Goal: Transaction & Acquisition: Download file/media

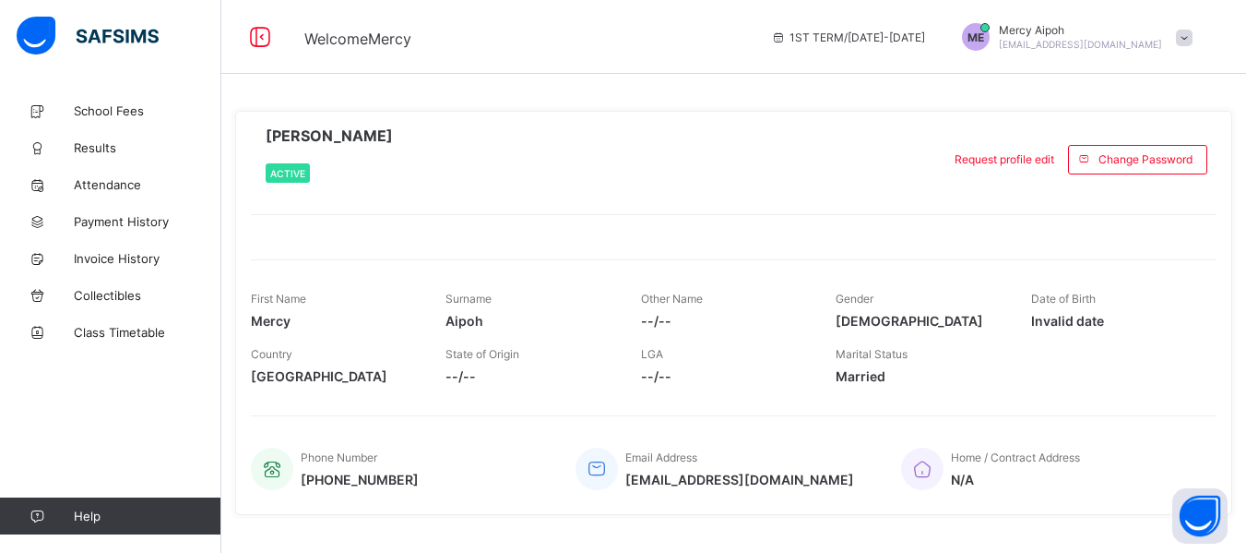
scroll to position [36, 0]
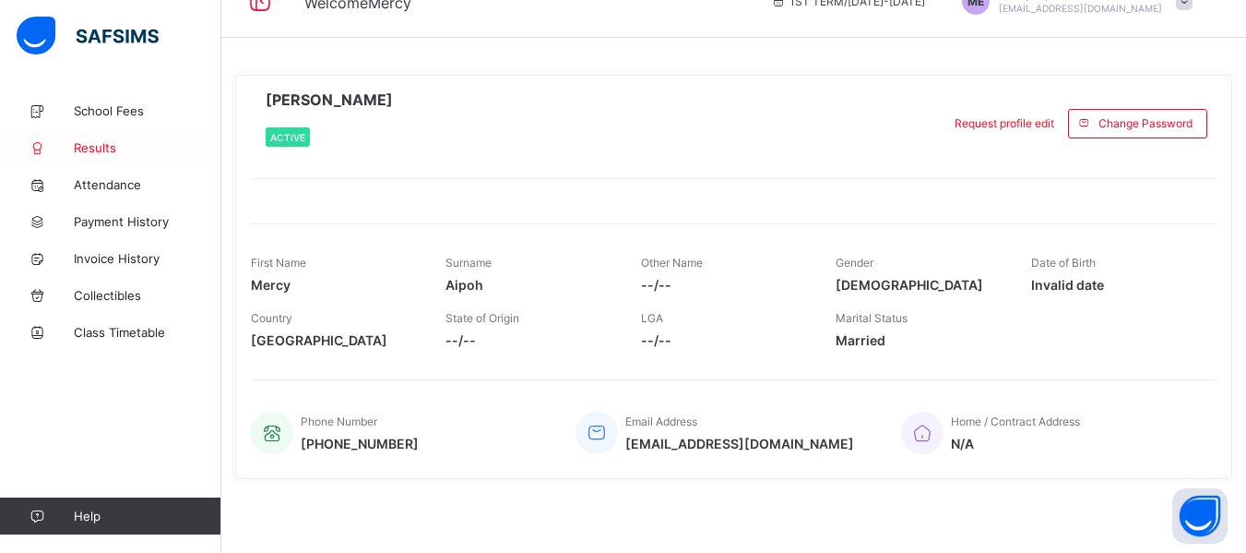
click at [81, 142] on span "Results" at bounding box center [148, 147] width 148 height 15
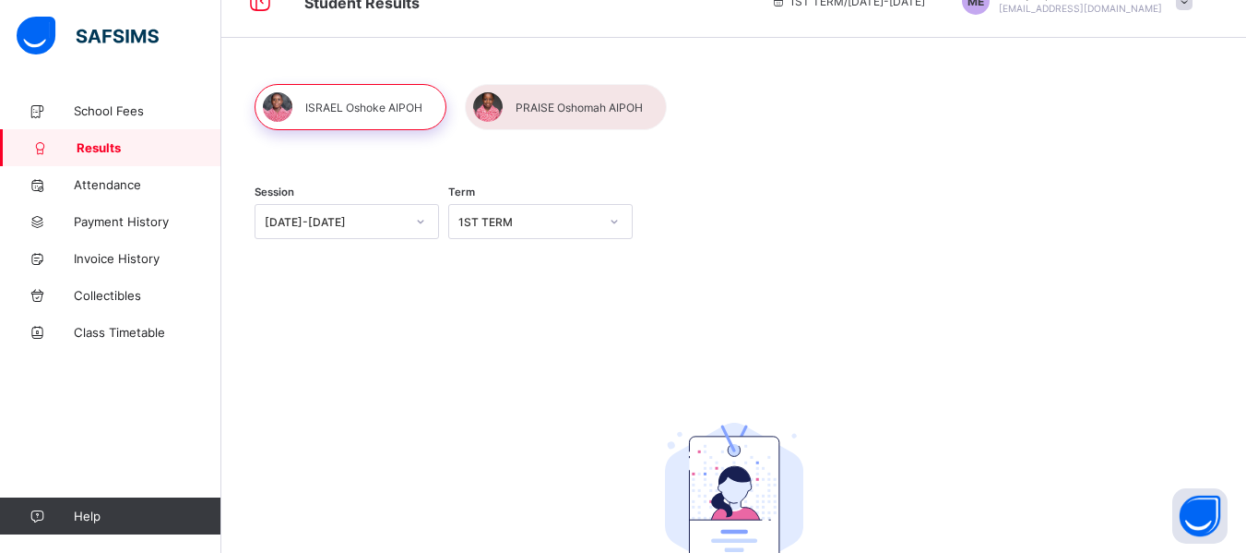
click at [532, 224] on div "1ST TERM" at bounding box center [528, 222] width 140 height 14
click at [485, 264] on div "3RD TERM" at bounding box center [540, 261] width 183 height 29
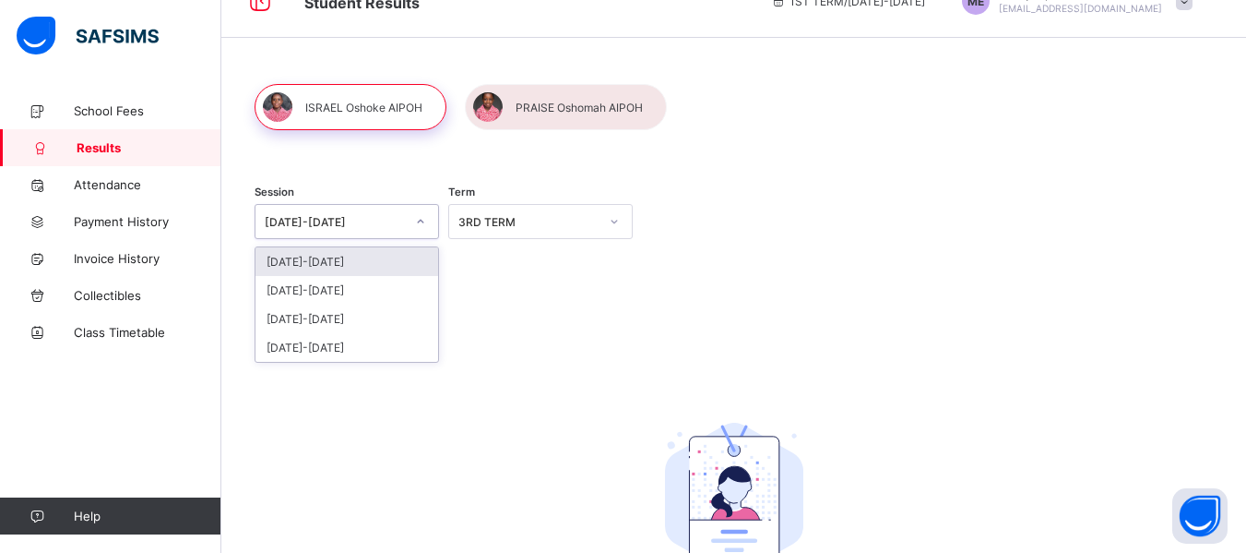
click at [330, 221] on div "[DATE]-[DATE]" at bounding box center [335, 222] width 140 height 14
click at [310, 285] on div "[DATE]-[DATE]" at bounding box center [347, 290] width 183 height 29
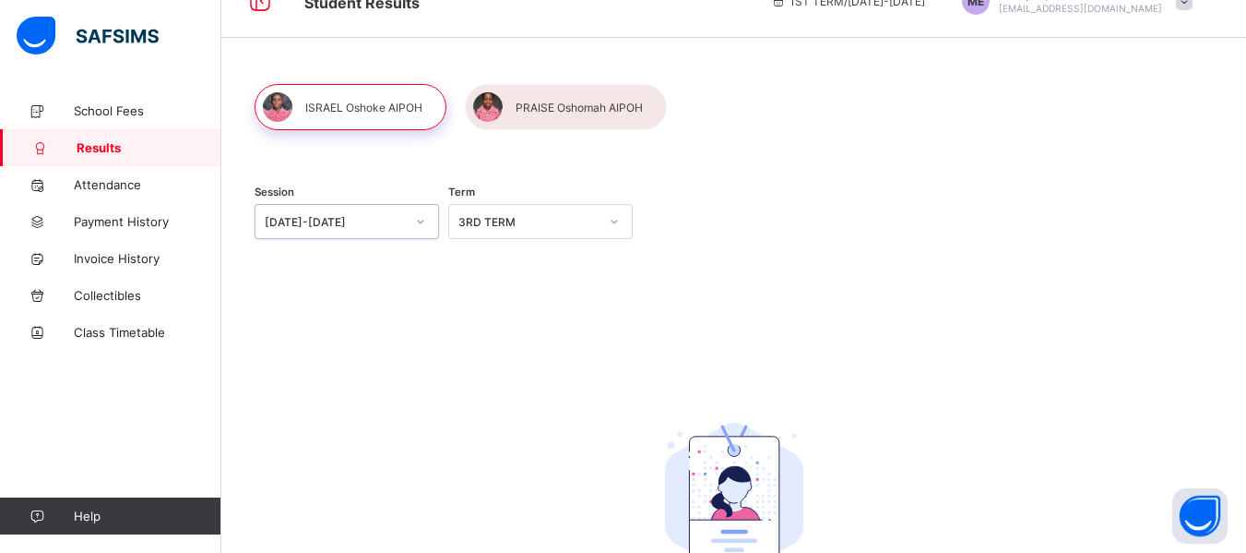
click at [524, 213] on div "3RD TERM" at bounding box center [523, 221] width 148 height 26
click at [508, 319] on div "3RD TERM" at bounding box center [540, 318] width 183 height 29
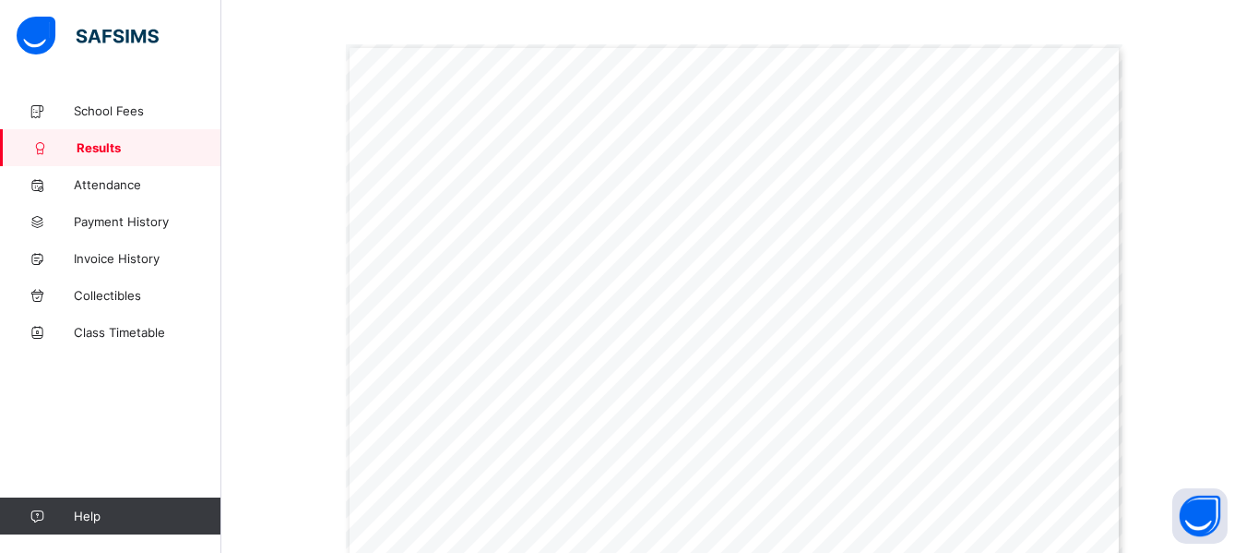
scroll to position [513, 0]
click at [1172, 492] on div "Report for ISRAEL Download Result Page 1 Powered by Flexisaf Edusoft Limited | …" at bounding box center [734, 547] width 958 height 1372
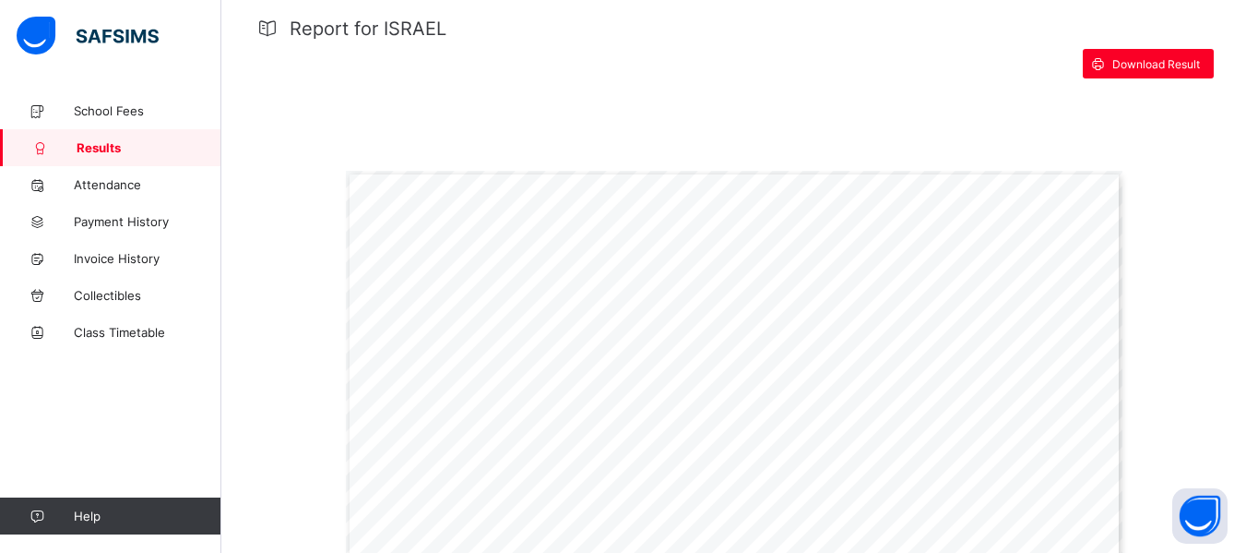
scroll to position [372, 0]
click at [1167, 63] on span "Download Result" at bounding box center [1156, 67] width 88 height 14
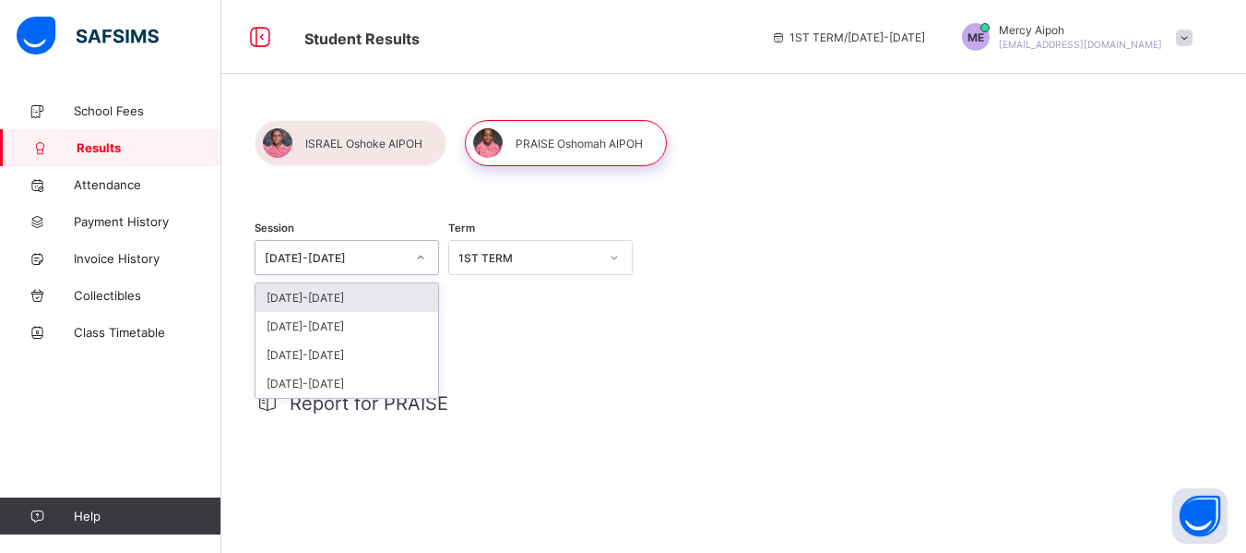
click at [429, 256] on div at bounding box center [420, 258] width 31 height 30
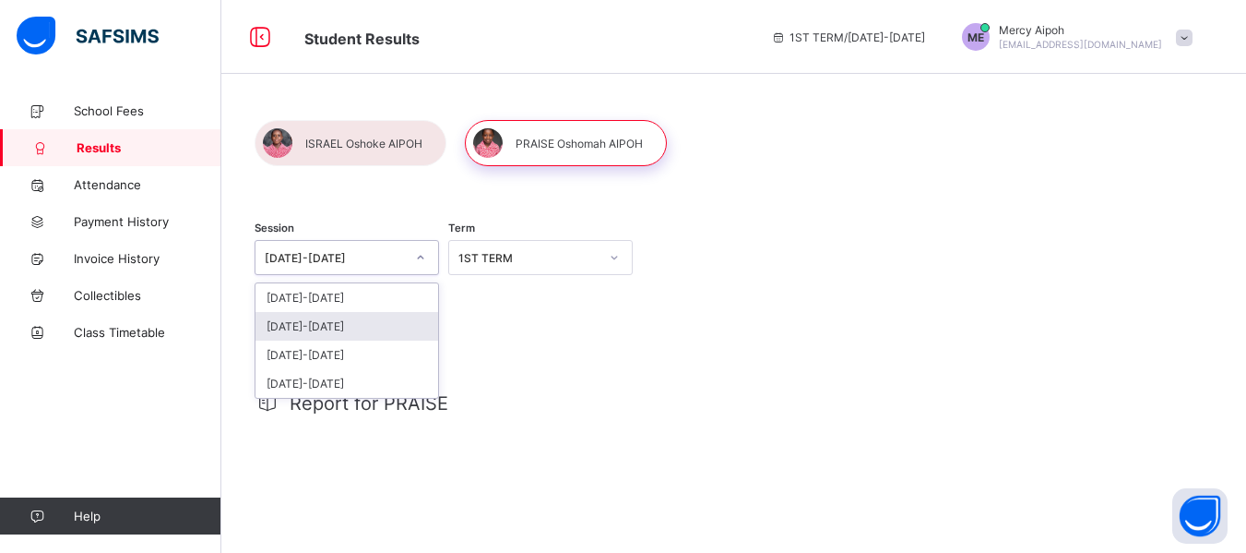
click at [311, 321] on div "[DATE]-[DATE]" at bounding box center [347, 326] width 183 height 29
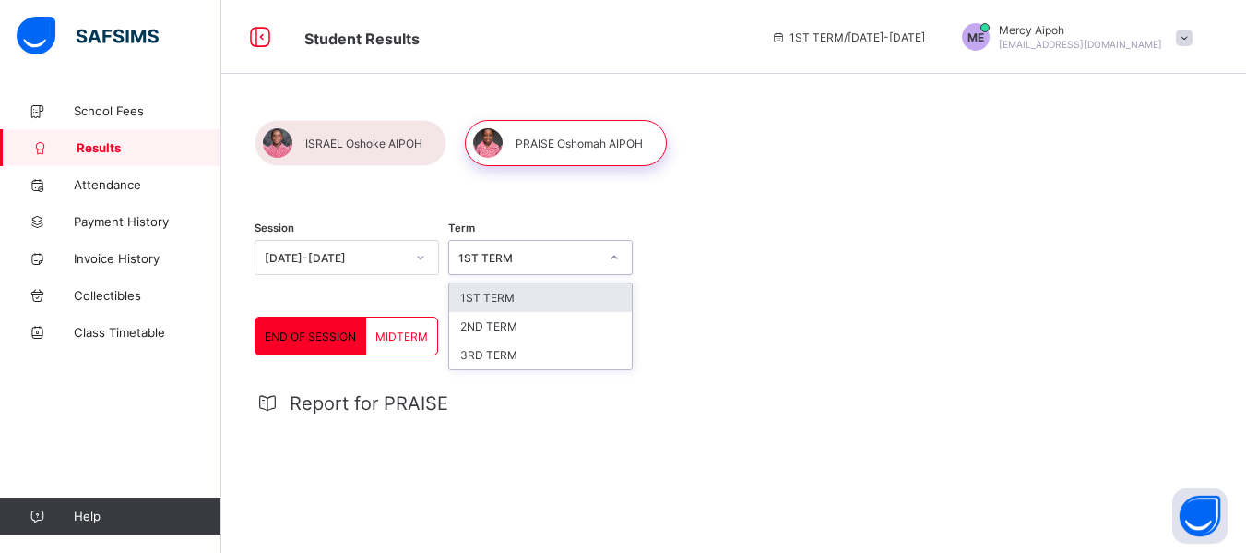
click at [628, 254] on div at bounding box center [614, 258] width 31 height 30
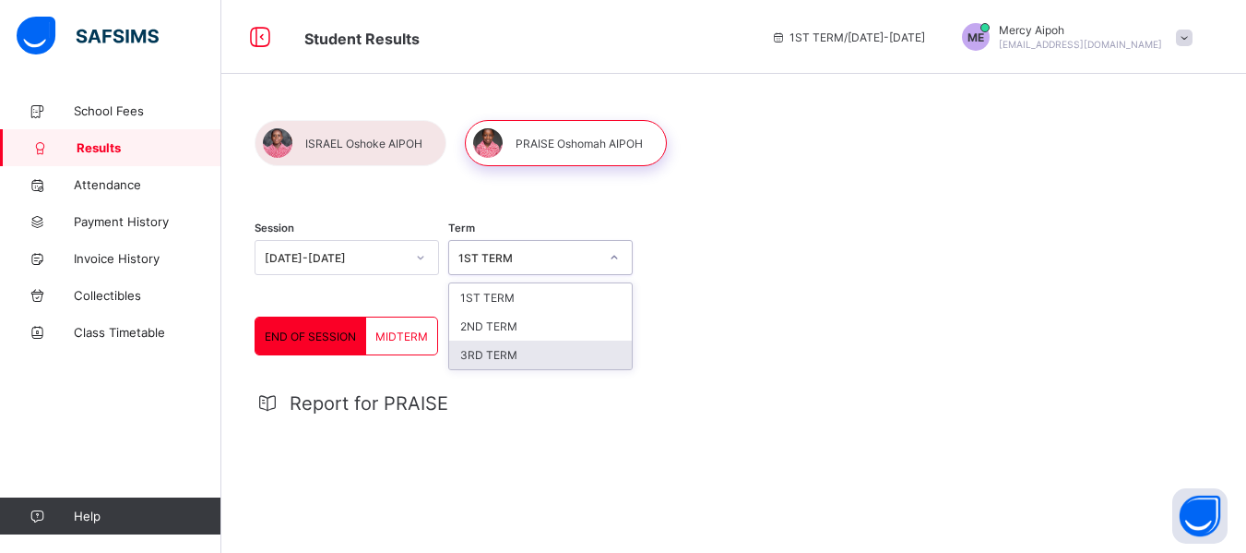
click at [531, 351] on div "3RD TERM" at bounding box center [540, 354] width 183 height 29
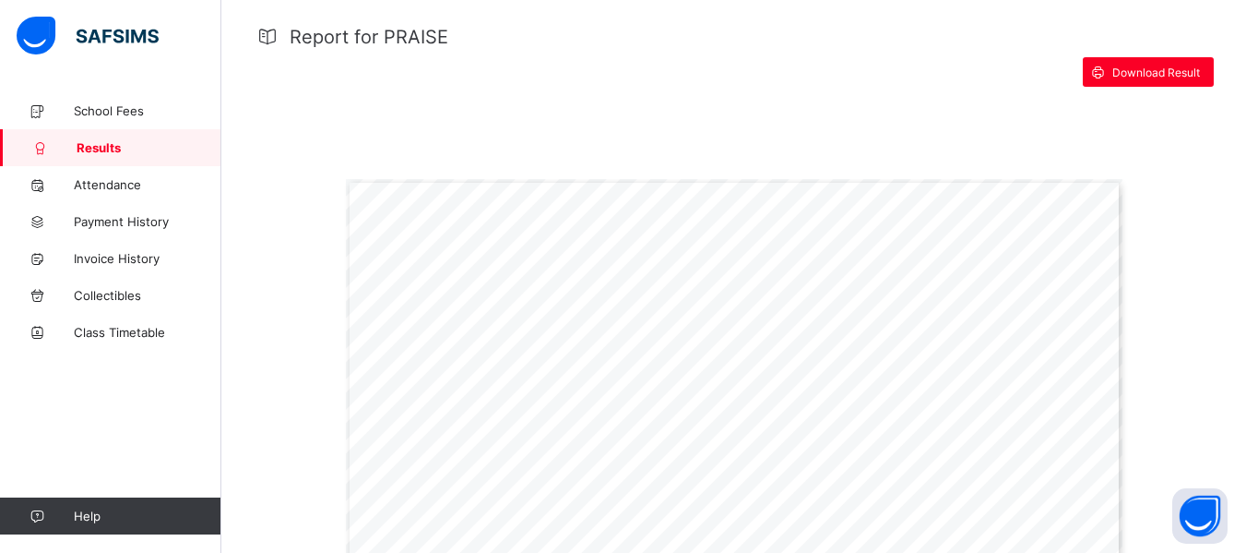
scroll to position [365, 0]
click at [1199, 70] on span "Download Result" at bounding box center [1156, 73] width 88 height 14
